Goal: Find specific page/section: Find specific page/section

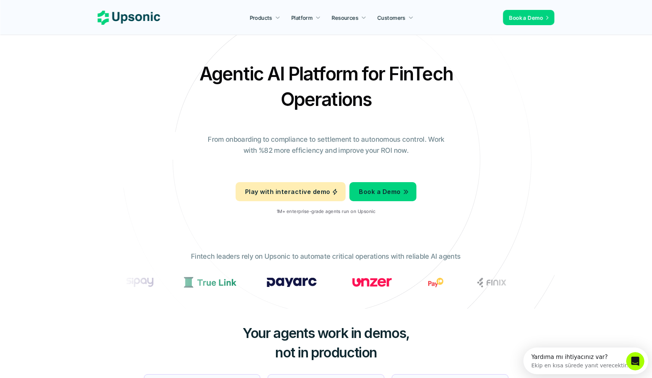
drag, startPoint x: 374, startPoint y: 96, endPoint x: 213, endPoint y: 83, distance: 161.7
click at [214, 83] on h2 "Agentic AI Platform for FinTech Operations" at bounding box center [326, 86] width 267 height 51
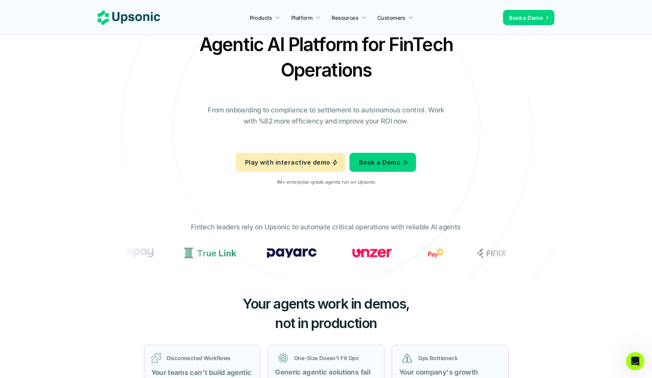
scroll to position [37, 0]
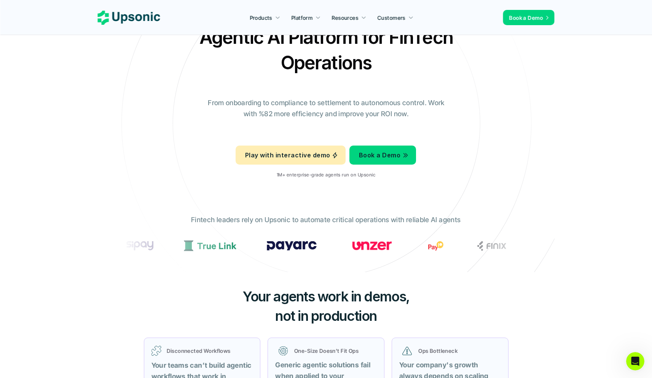
drag, startPoint x: 221, startPoint y: 225, endPoint x: 376, endPoint y: 214, distance: 154.7
click at [376, 214] on div "Fintech leaders rely on Upsonic to automate critical operations with reliable A…" at bounding box center [326, 238] width 419 height 58
click at [376, 214] on p "Fintech leaders rely on Upsonic to automate critical operations with reliable A…" at bounding box center [326, 219] width 270 height 11
click at [374, 218] on p "Fintech leaders rely on Upsonic to automate critical operations with reliable A…" at bounding box center [326, 219] width 270 height 11
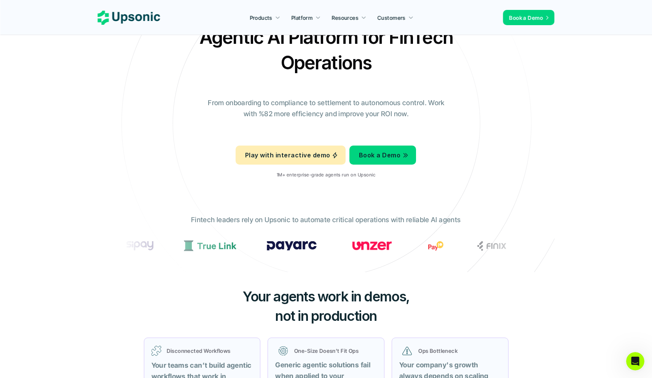
click at [374, 218] on p "Fintech leaders rely on Upsonic to automate critical operations with reliable A…" at bounding box center [326, 219] width 270 height 11
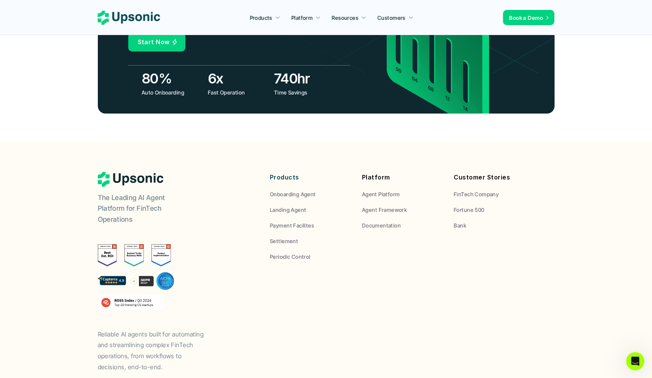
scroll to position [2798, 0]
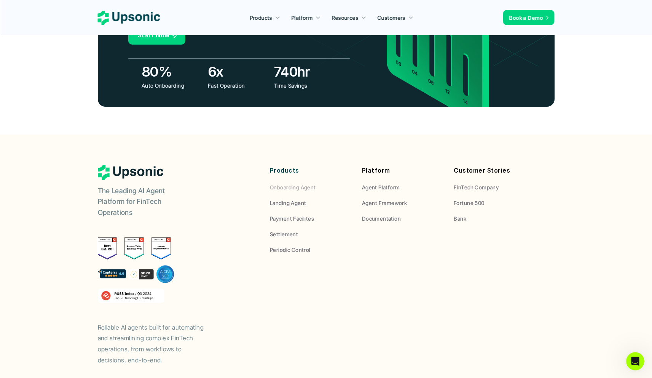
click at [297, 183] on p "Onboarding Agent" at bounding box center [293, 187] width 46 height 8
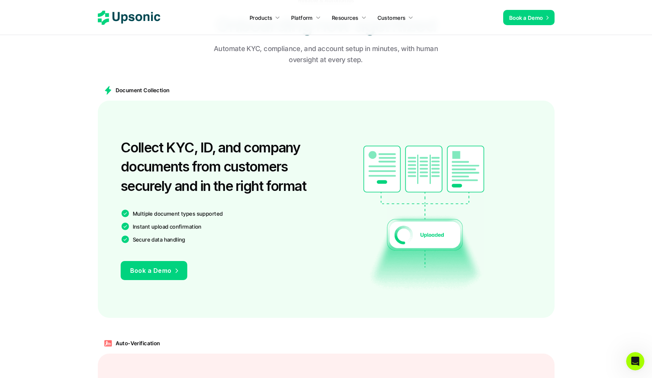
scroll to position [500, 0]
